Goal: Information Seeking & Learning: Learn about a topic

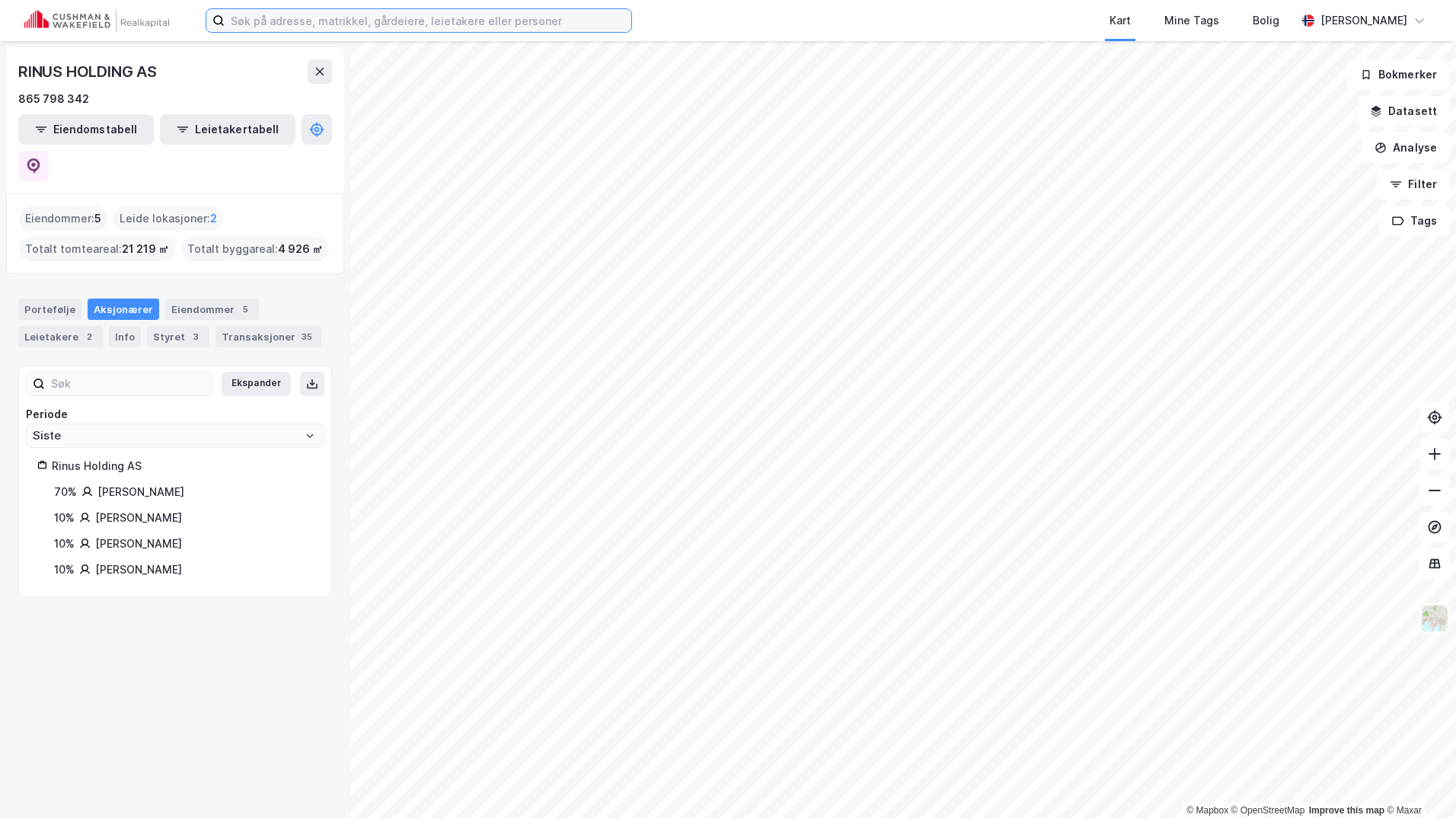
click at [312, 21] on input at bounding box center [428, 21] width 406 height 23
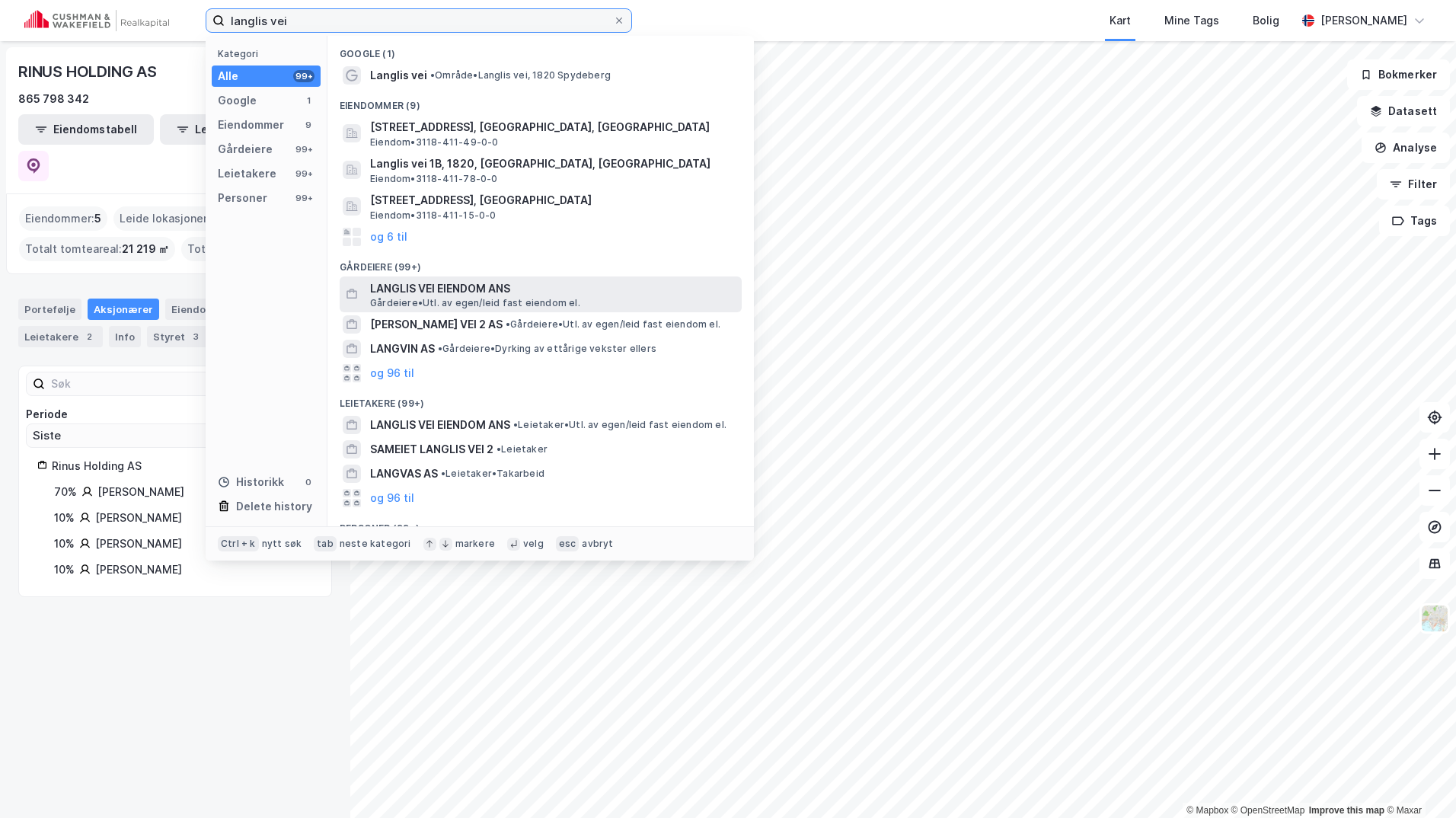
type input "langlis vei"
click at [451, 287] on span "LANGLIS VEI EIENDOM ANS" at bounding box center [552, 289] width 365 height 18
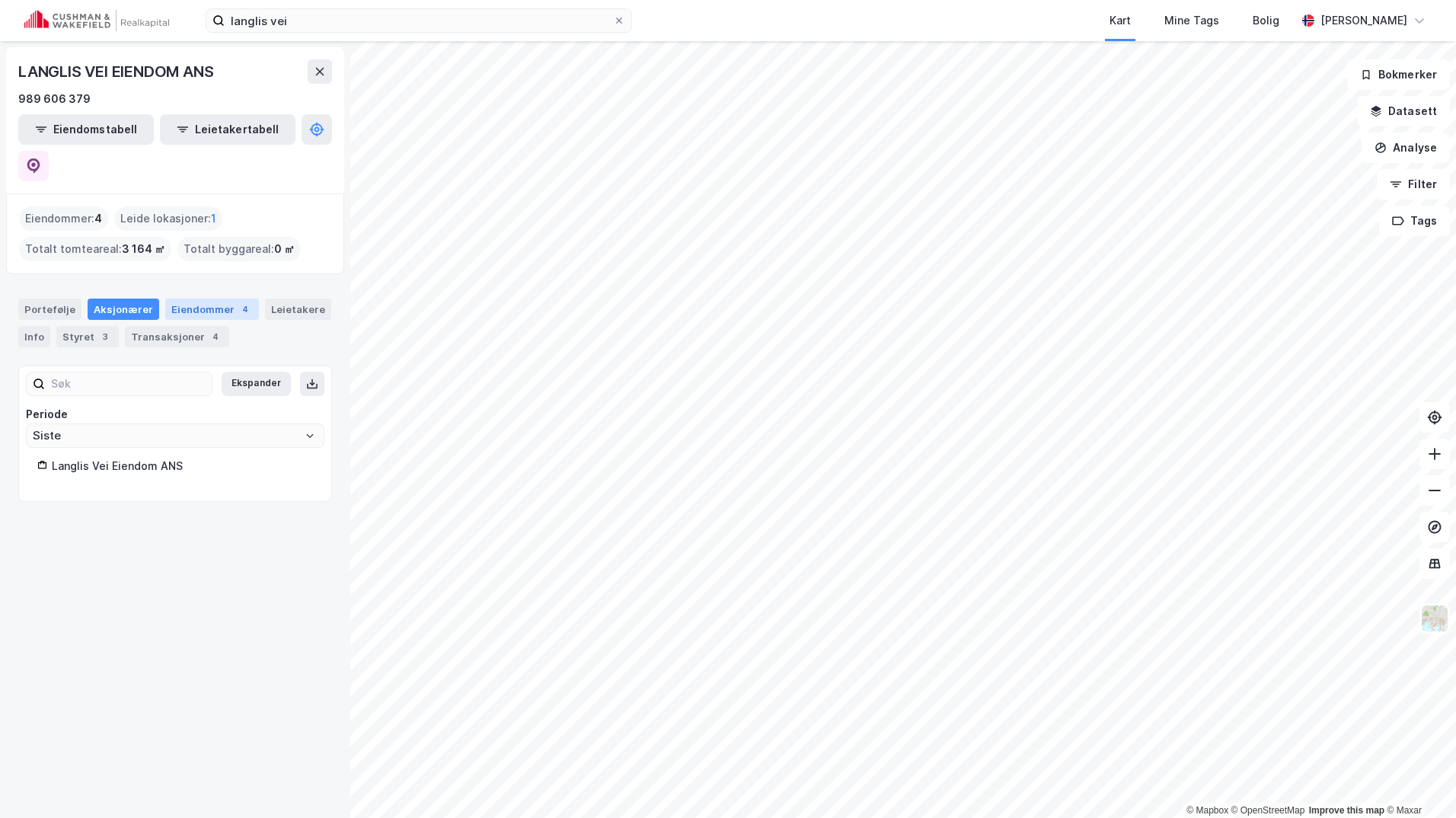
click at [206, 299] on div "Eiendommer 4" at bounding box center [212, 309] width 94 height 21
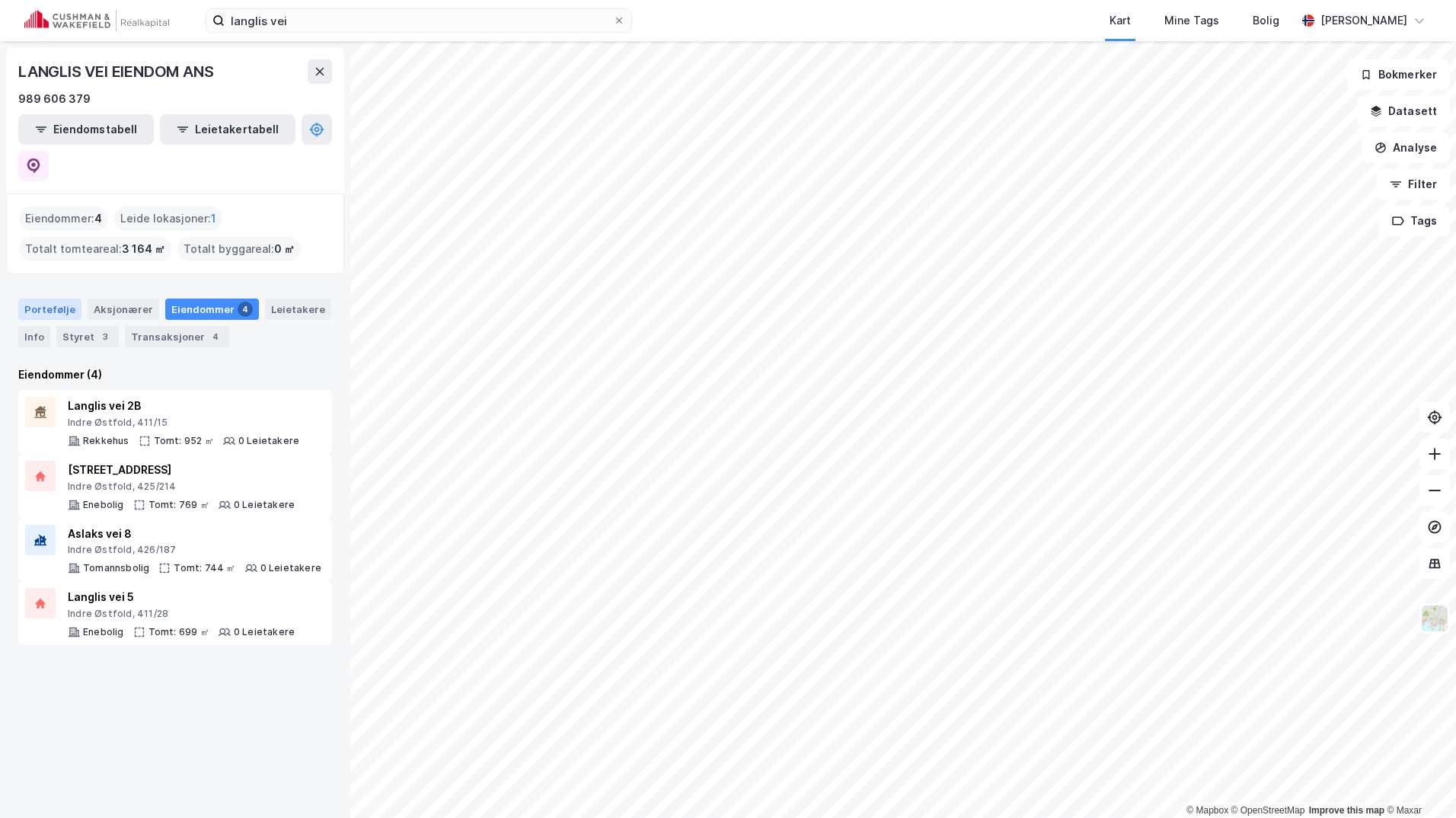
click at [62, 299] on div "Portefølje" at bounding box center [50, 309] width 63 height 21
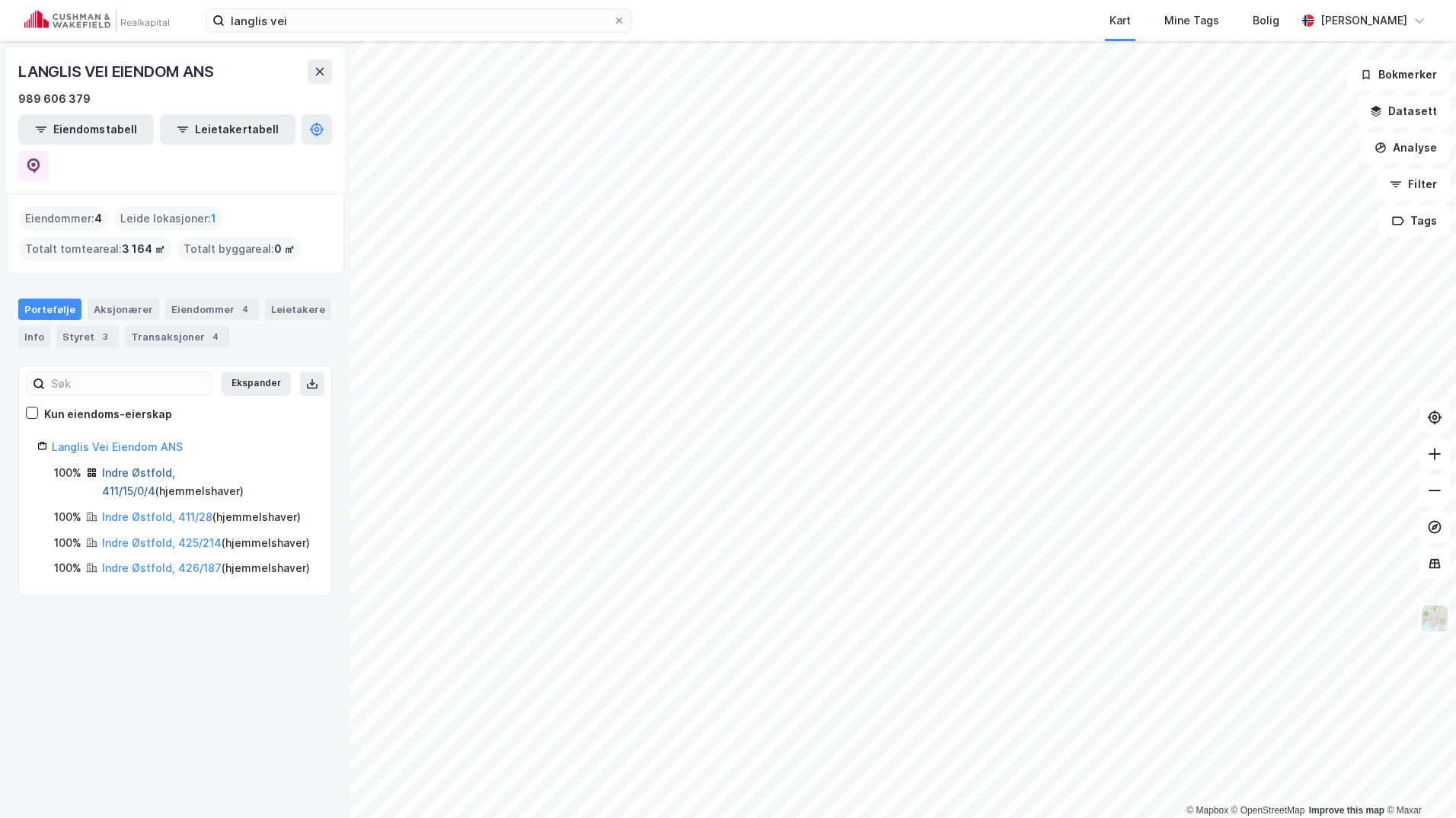
click at [175, 466] on link "Indre Østfold, 411/15/0/4" at bounding box center [139, 481] width 73 height 31
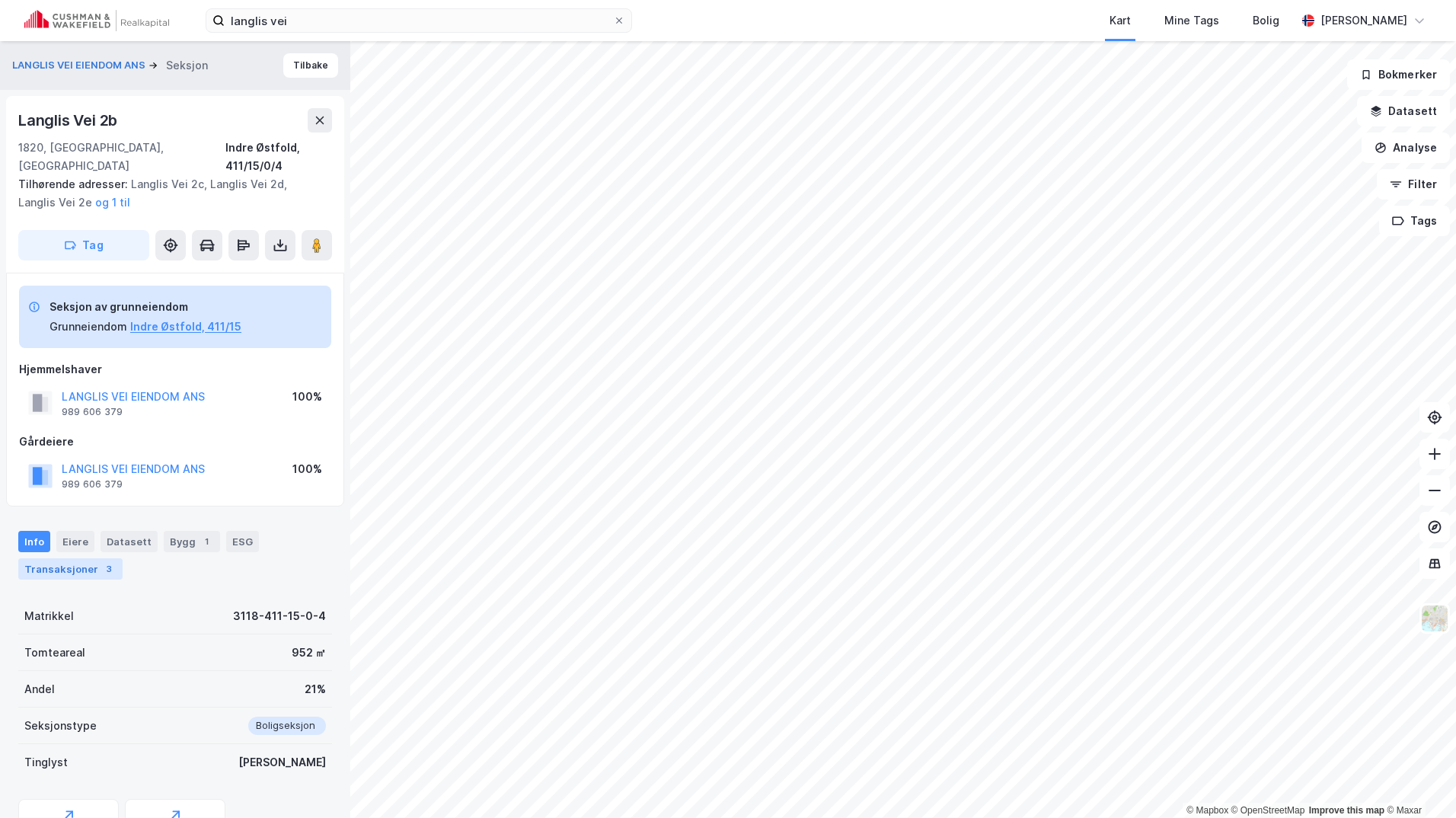
click at [69, 558] on div "Transaksjoner 3" at bounding box center [70, 569] width 105 height 21
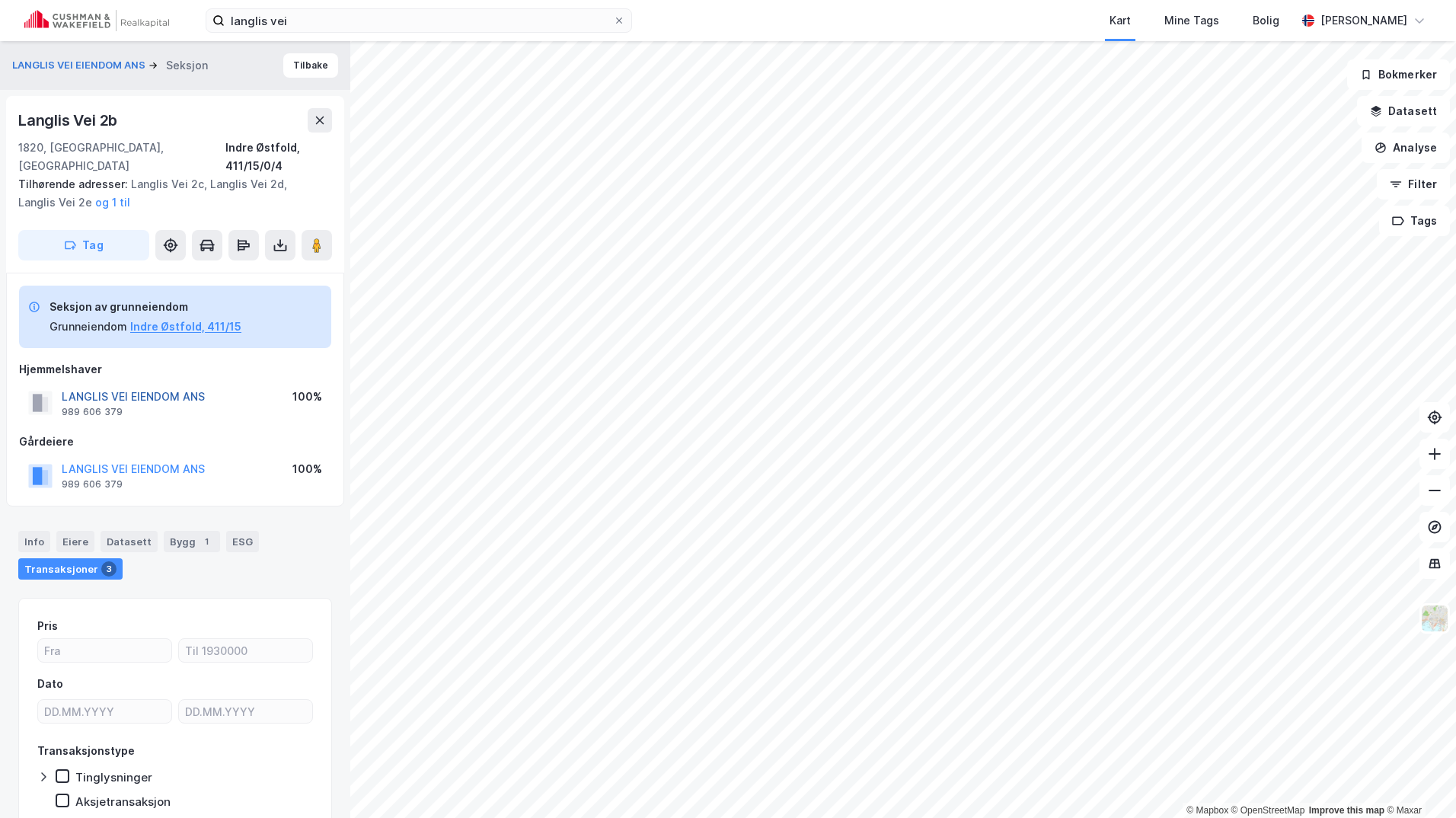
click at [0, 0] on button "LANGLIS VEI EIENDOM ANS" at bounding box center [0, 0] width 0 height 0
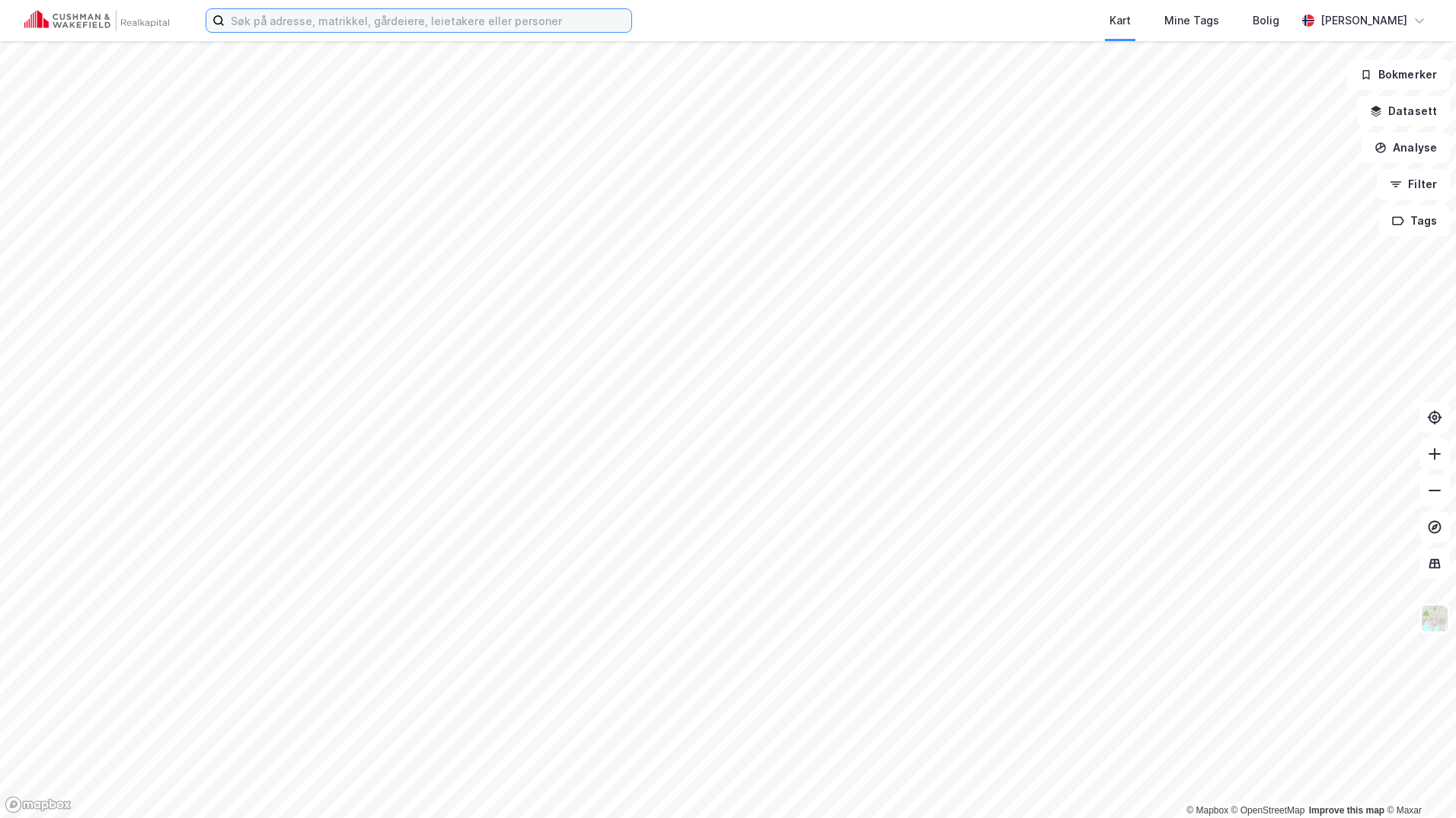
click at [356, 21] on input at bounding box center [428, 21] width 406 height 23
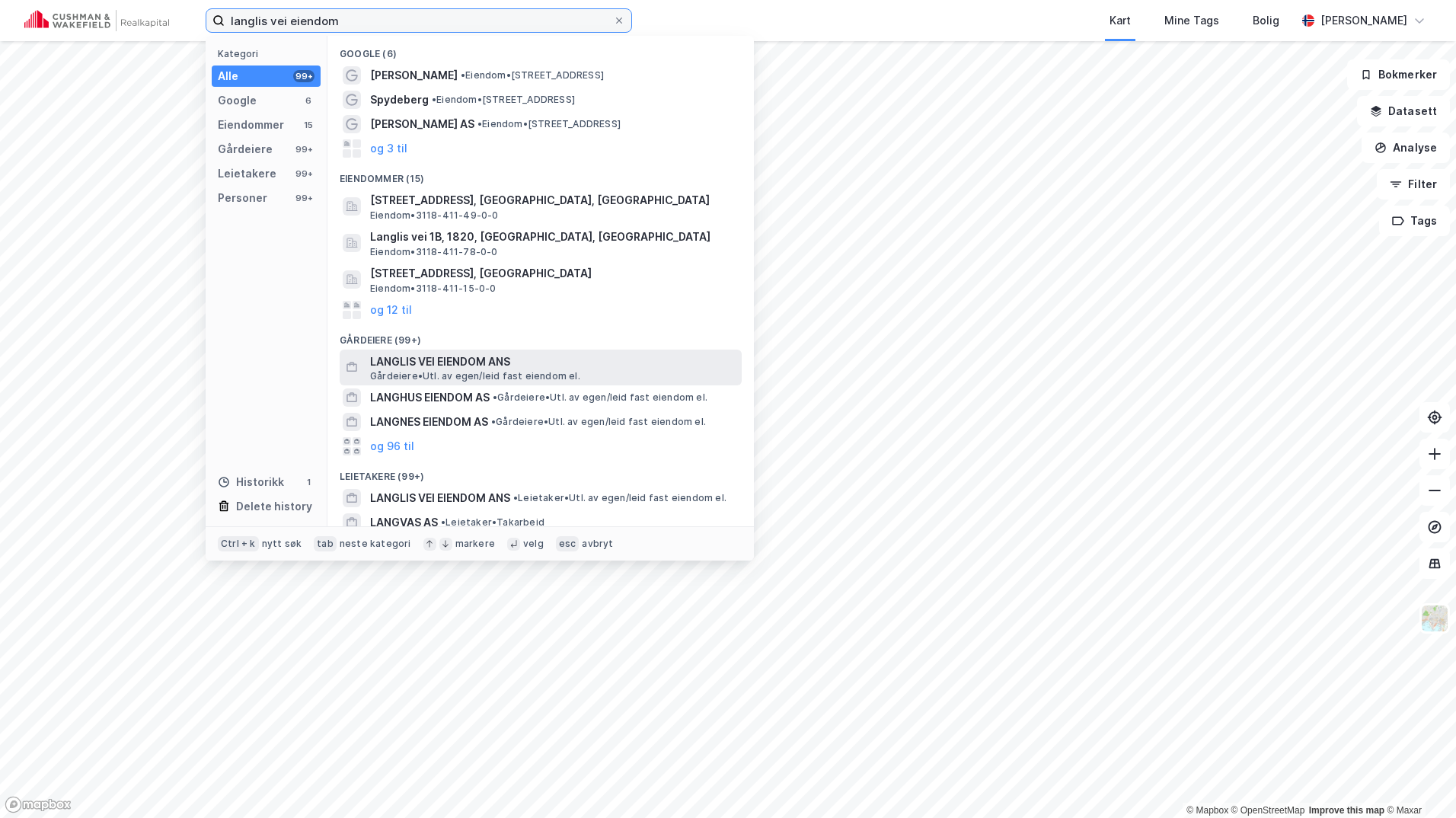
type input "langlis vei eiendom"
click at [468, 364] on span "LANGLIS VEI EIENDOM ANS" at bounding box center [552, 361] width 365 height 18
